Goal: Find specific page/section: Find specific page/section

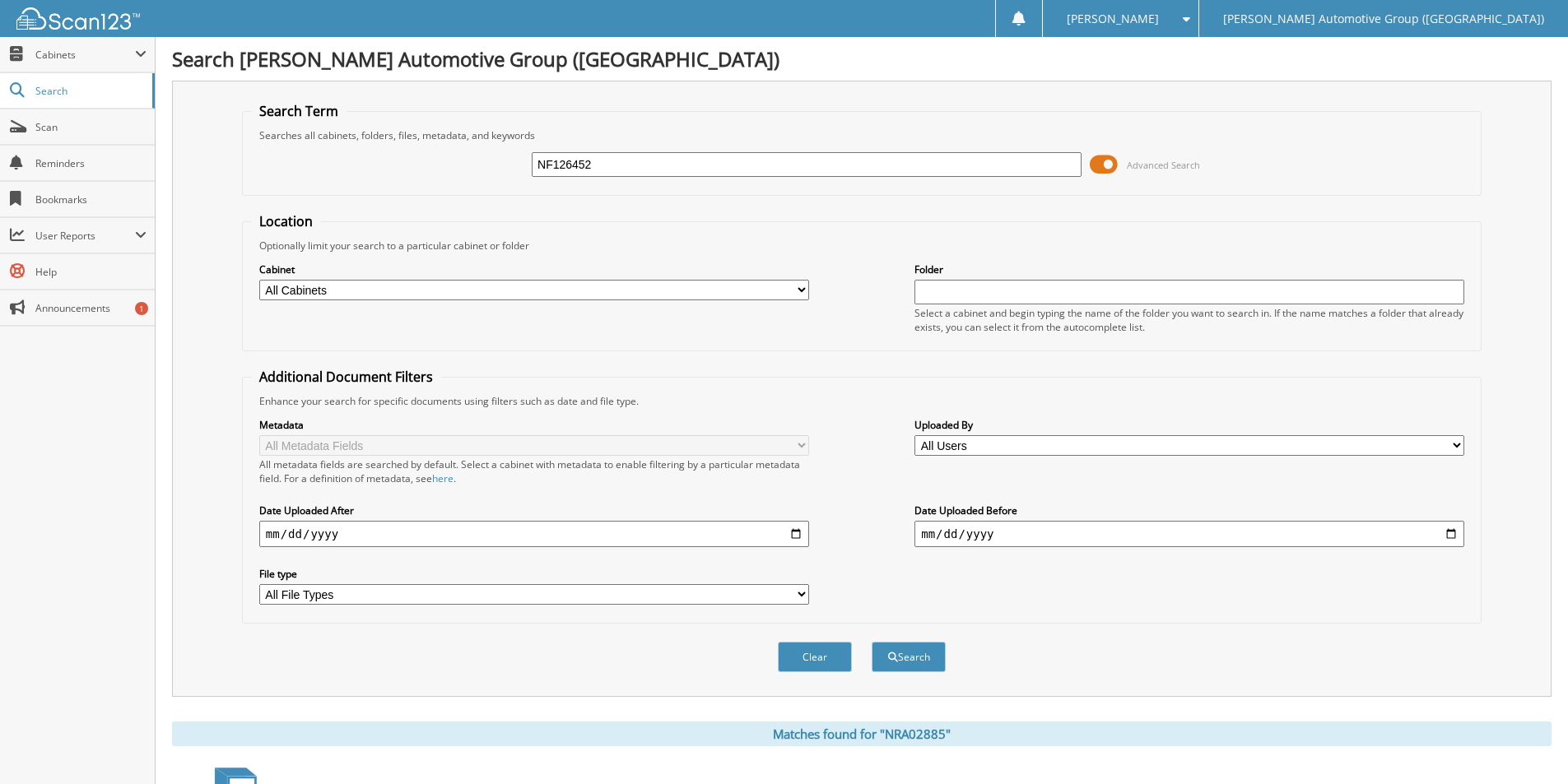
type input "NF126452"
click at [871, 642] on button "Search" at bounding box center [908, 657] width 74 height 30
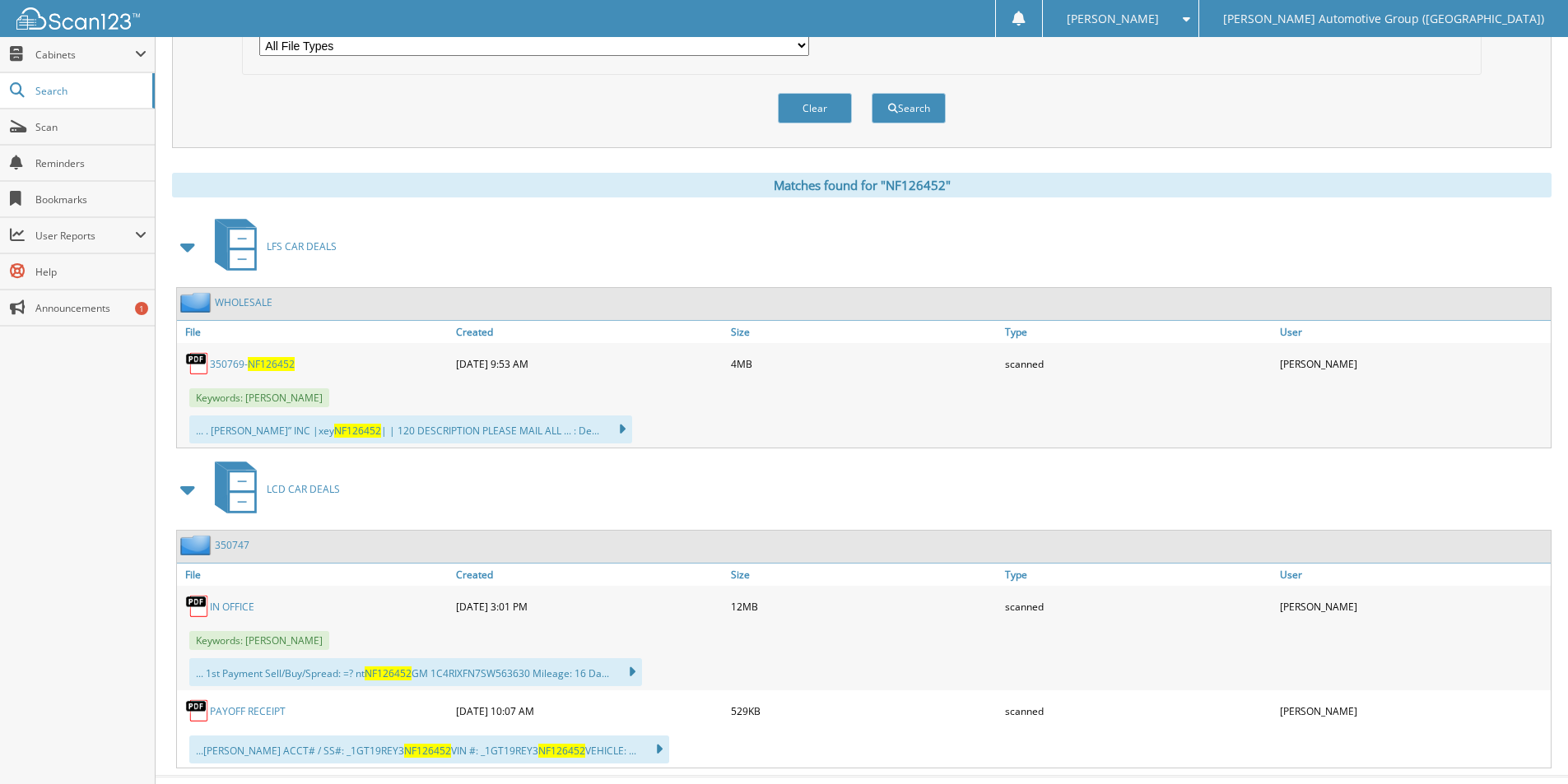
scroll to position [583, 0]
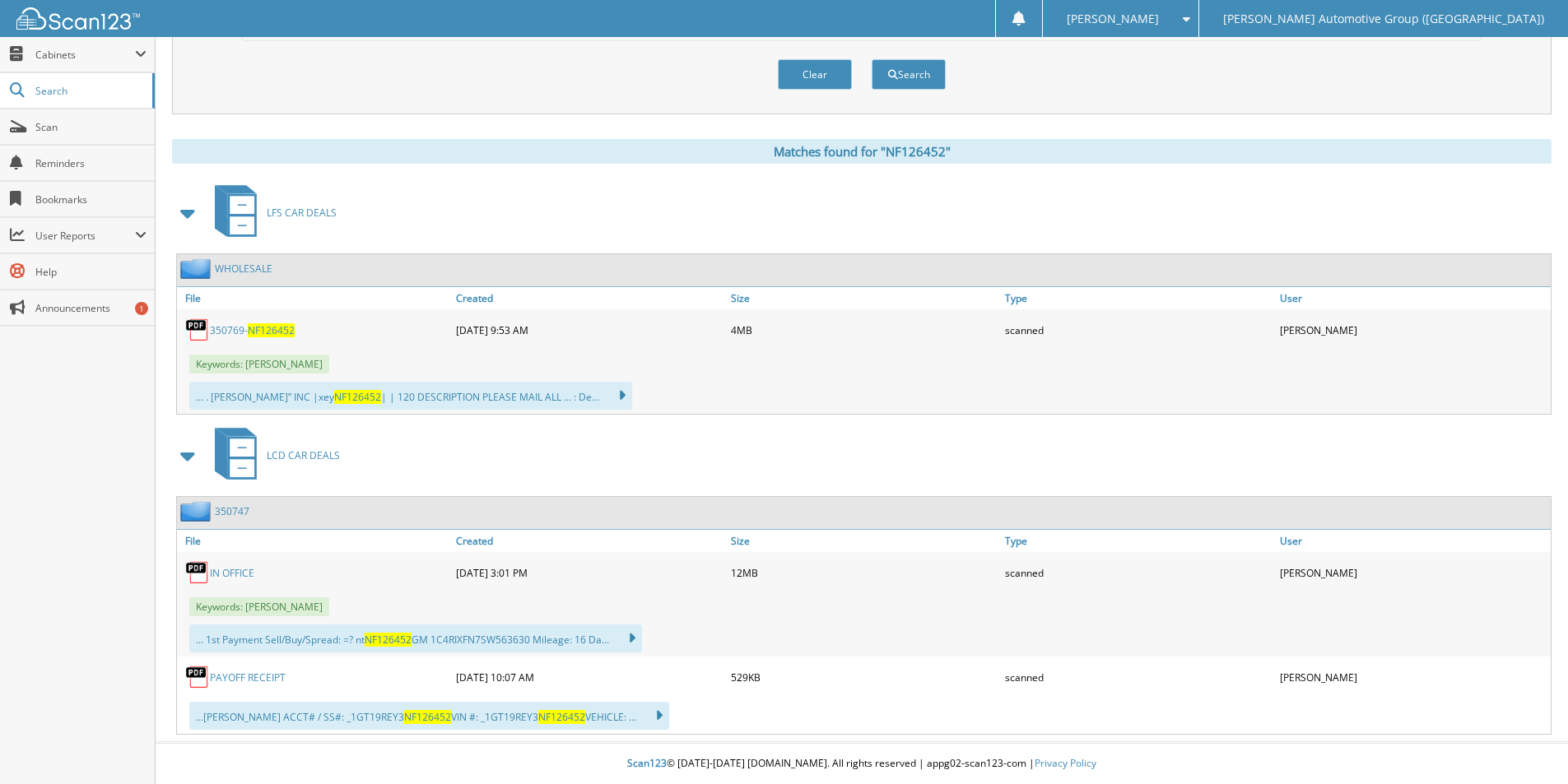
click at [270, 331] on span "NF126452" at bounding box center [271, 330] width 47 height 14
click at [232, 515] on link "350747" at bounding box center [231, 511] width 34 height 14
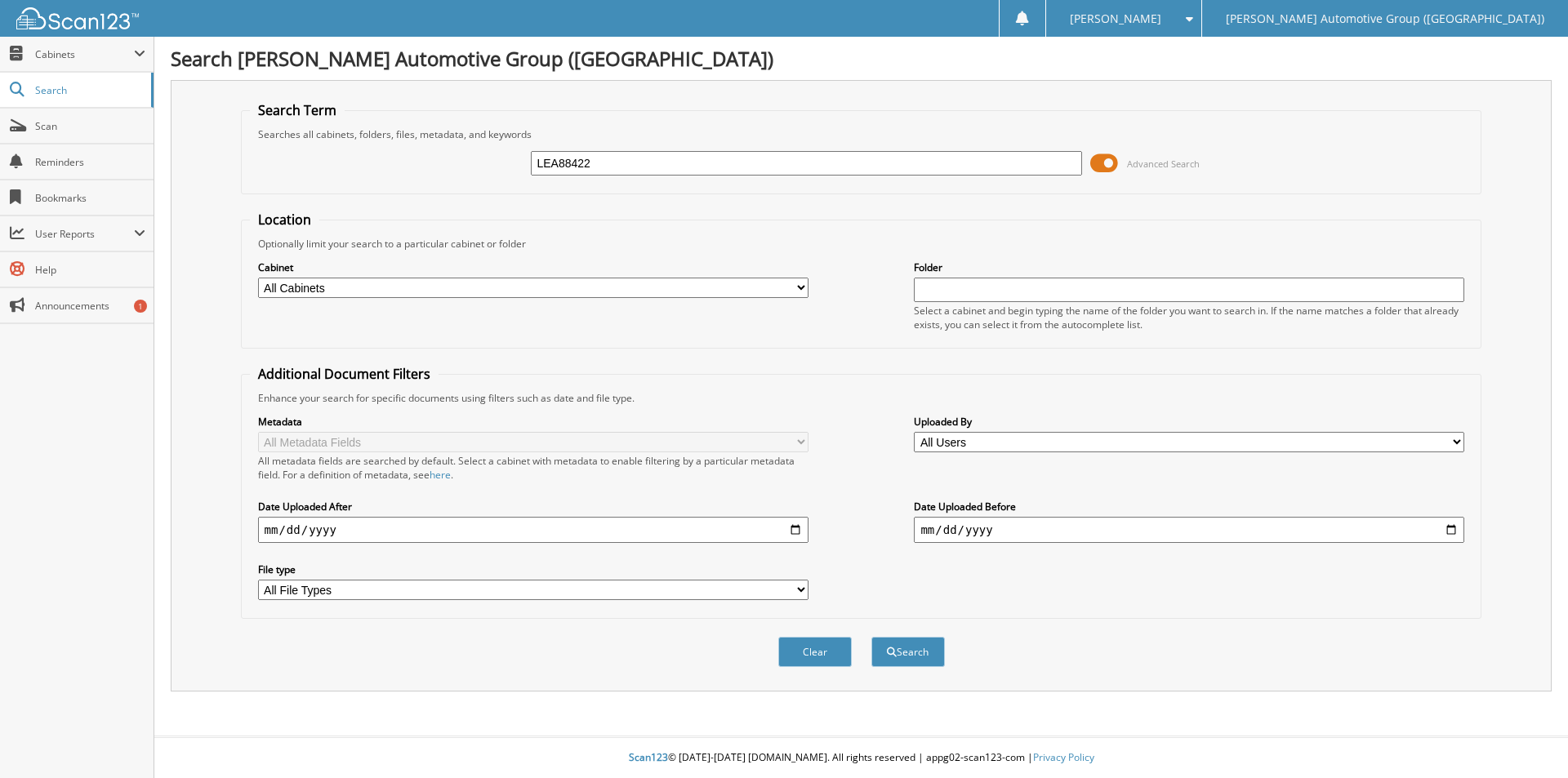
type input "LEA88422"
click at [871, 637] on button "Search" at bounding box center [908, 652] width 74 height 30
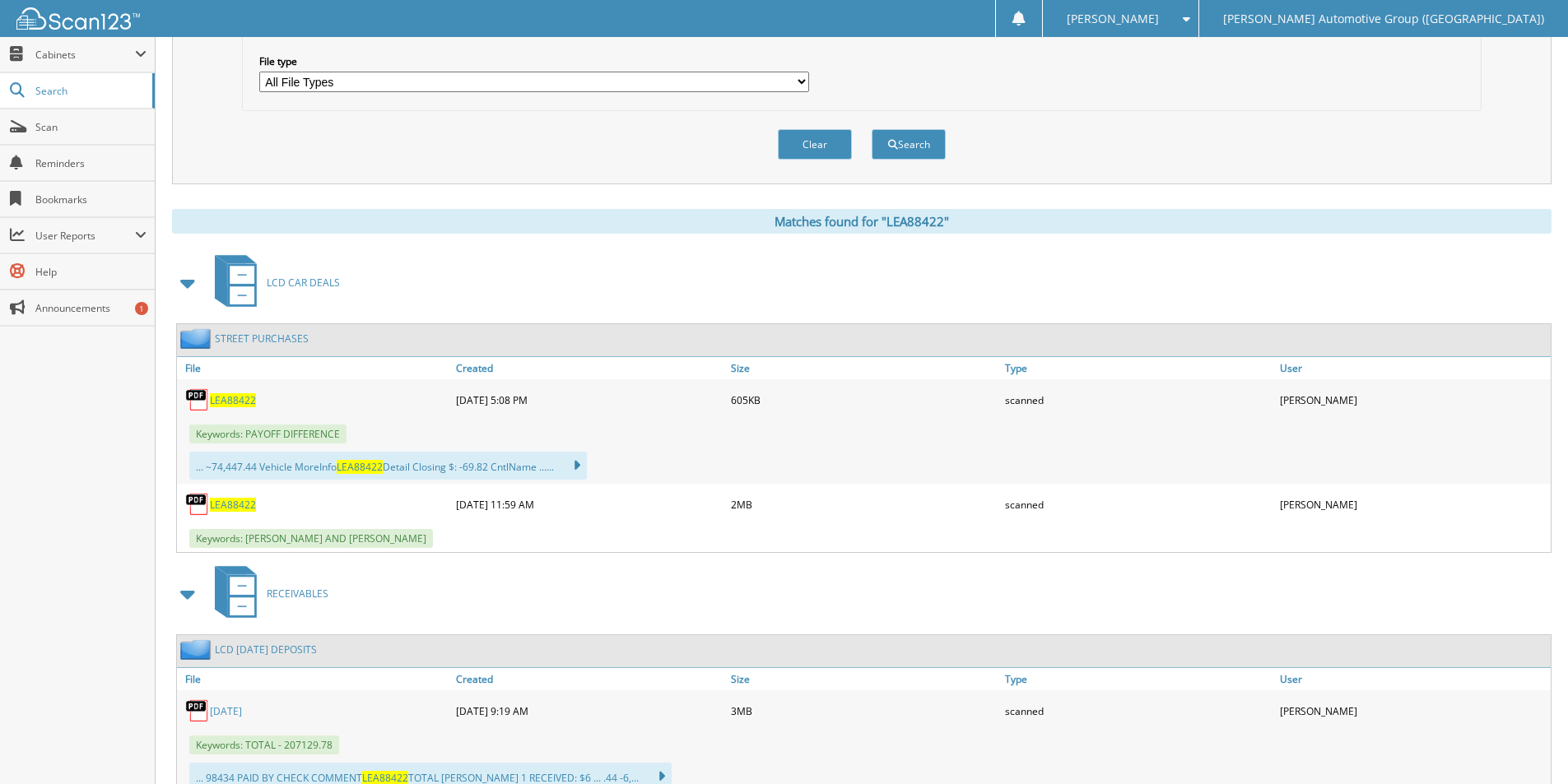
scroll to position [575, 0]
